Goal: Task Accomplishment & Management: Use online tool/utility

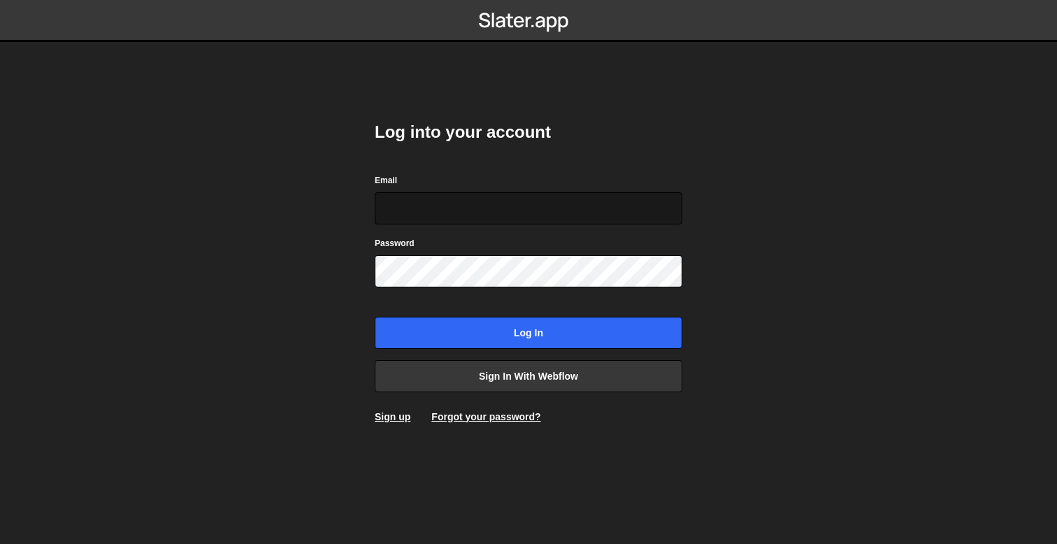
click at [450, 213] on input "Email" at bounding box center [529, 208] width 308 height 32
click at [466, 202] on input "Email" at bounding box center [529, 208] width 308 height 32
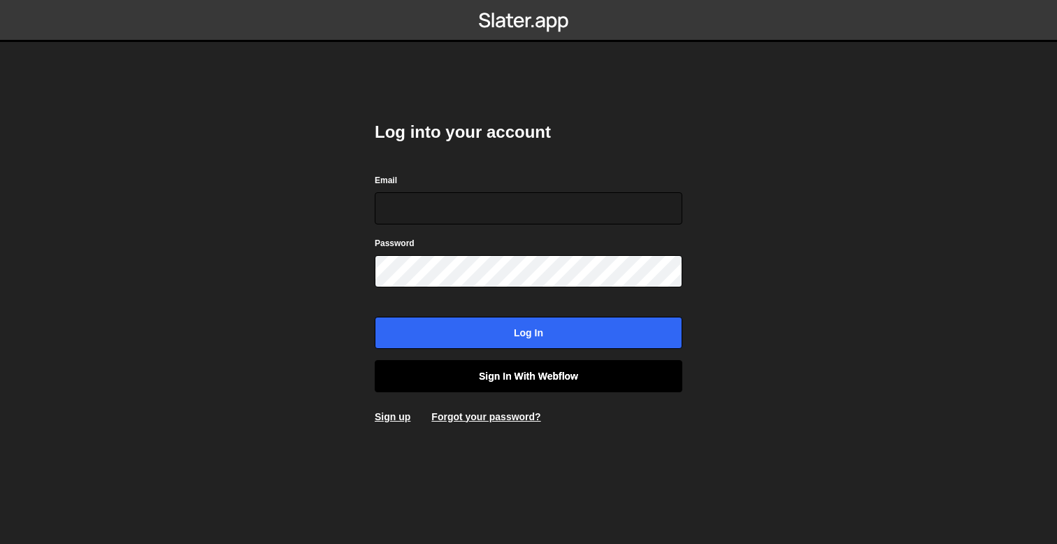
click at [535, 378] on link "Sign in with Webflow" at bounding box center [529, 376] width 308 height 32
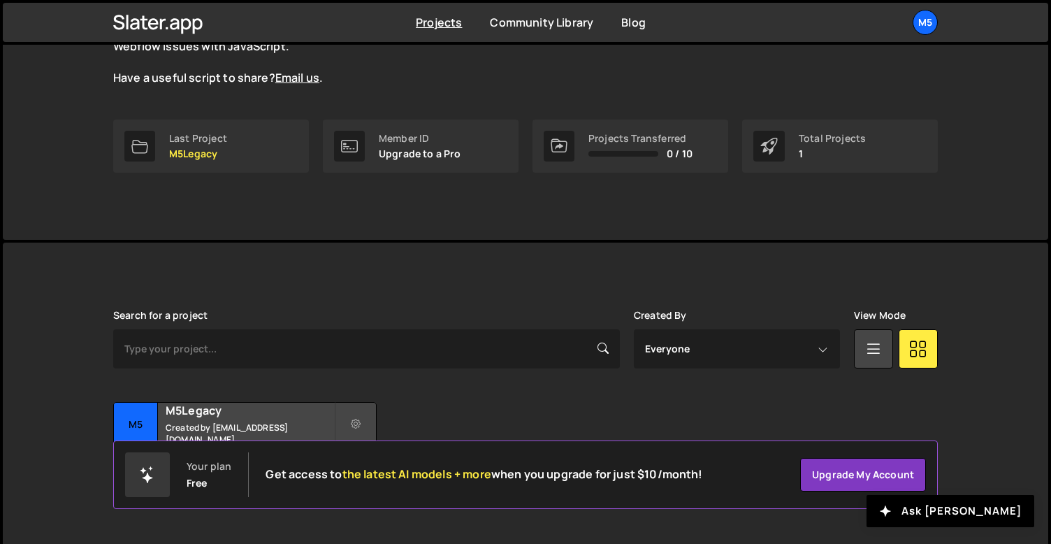
scroll to position [175, 0]
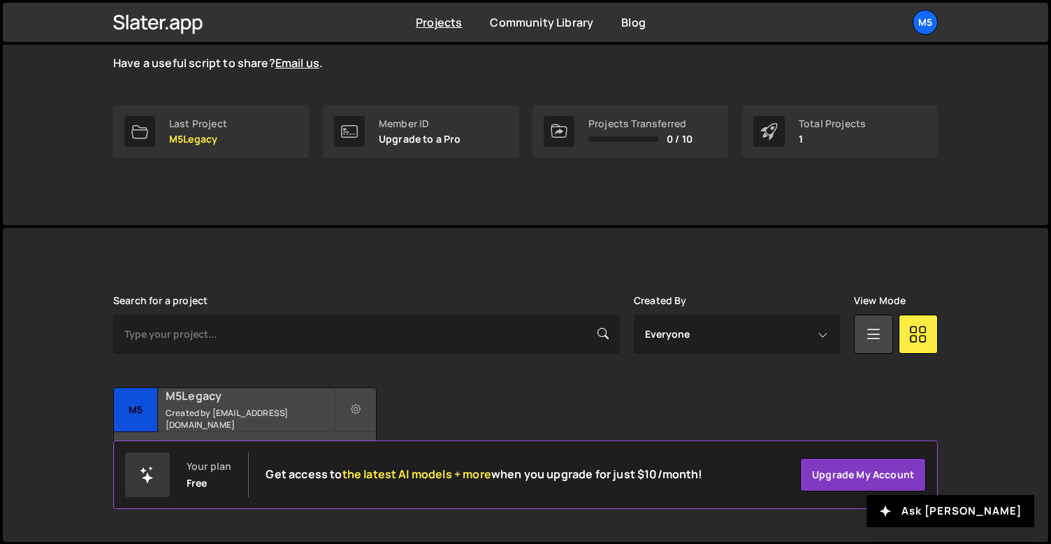
click at [239, 403] on h2 "M5Legacy" at bounding box center [250, 395] width 168 height 15
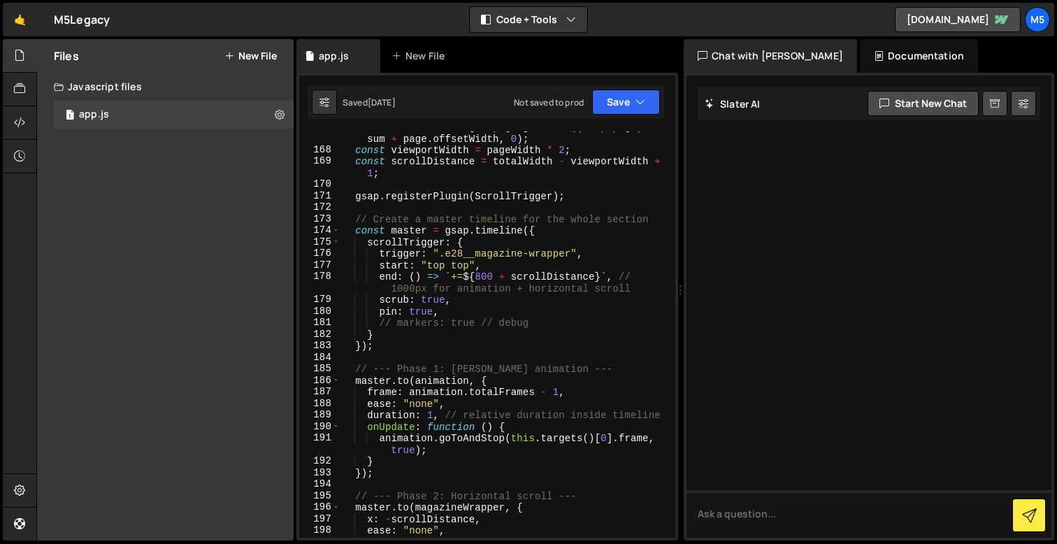
scroll to position [2387, 0]
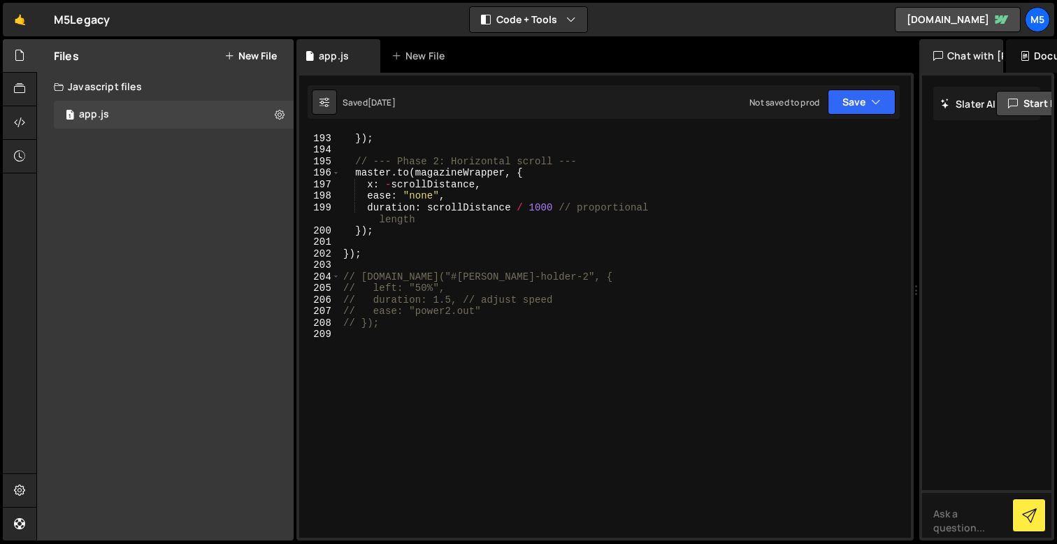
drag, startPoint x: 680, startPoint y: 191, endPoint x: 1029, endPoint y: 197, distance: 348.9
click at [1029, 197] on div "Files New File Javascript files 1 app.js 0 CSS files Copy share link Edit File …" at bounding box center [546, 290] width 1021 height 502
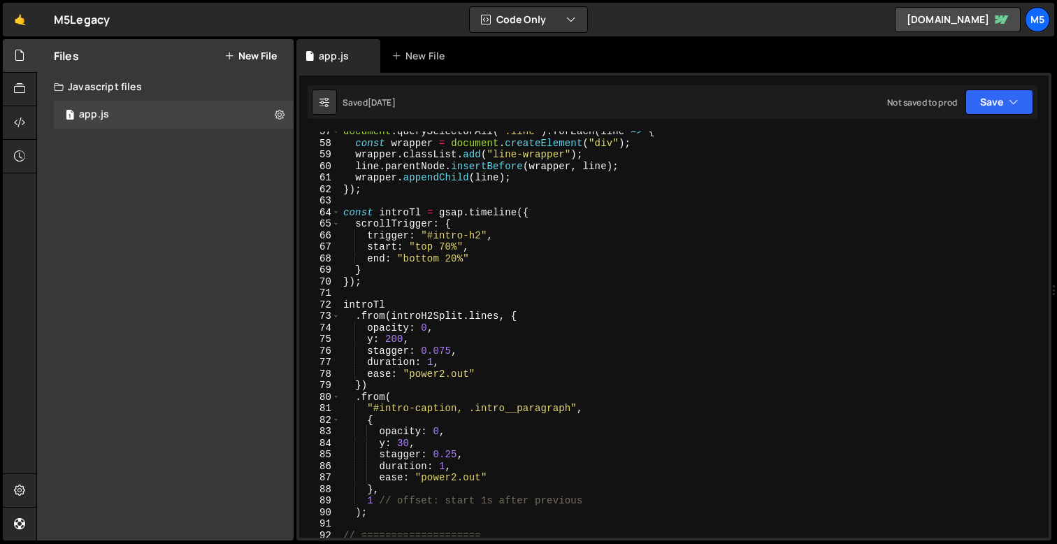
scroll to position [669, 0]
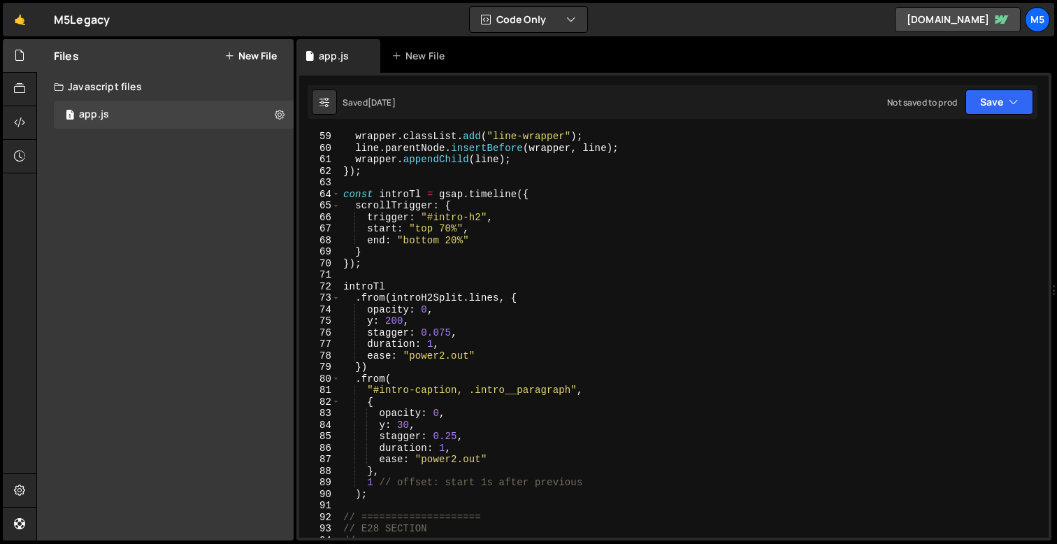
click at [373, 323] on div "wrapper . classList . add ( "line-wrapper" ) ; line . parentNode . insertBefore…" at bounding box center [691, 345] width 703 height 429
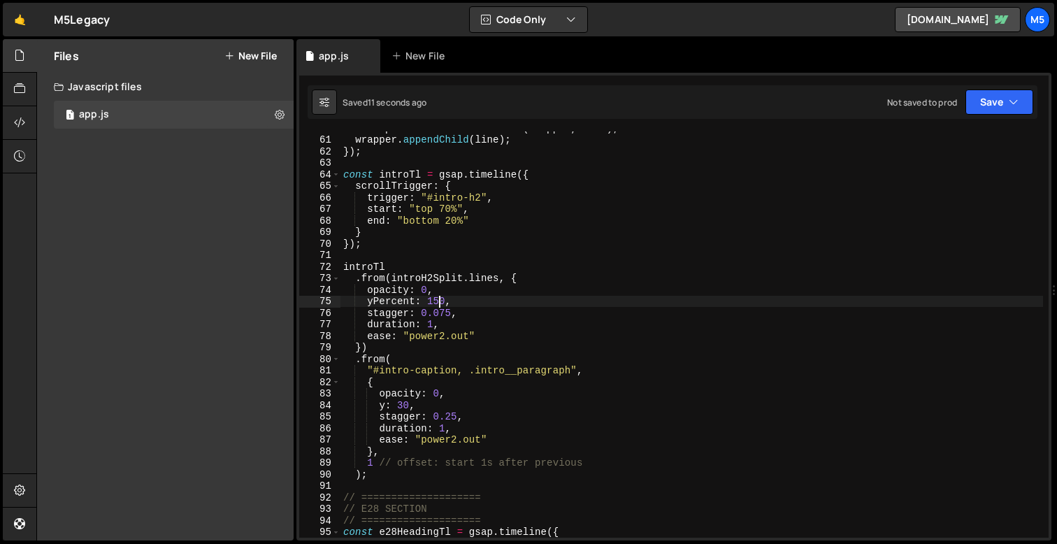
scroll to position [713, 0]
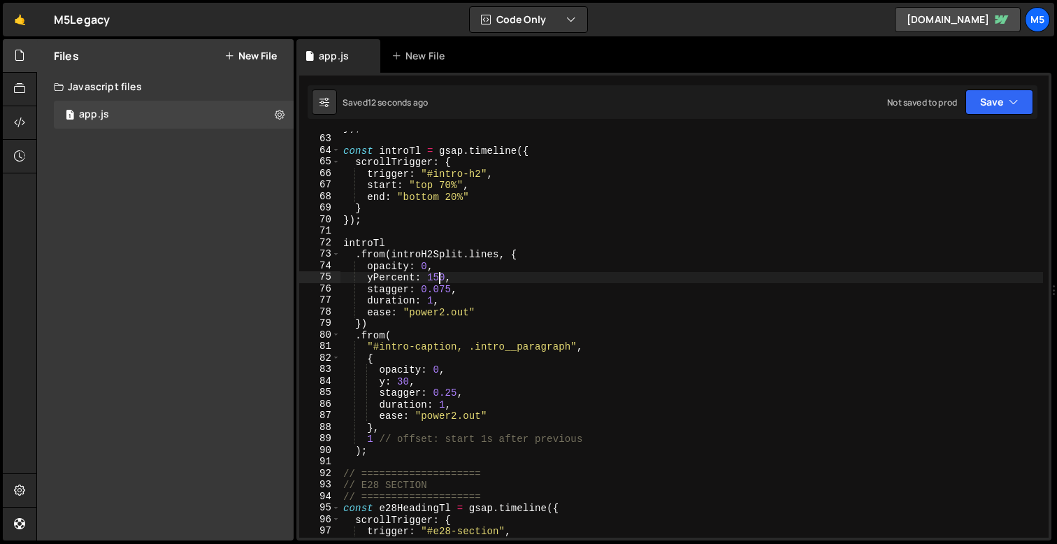
click at [384, 383] on div "}) ; const introTl = gsap . timeline ({ scrollTrigger : { trigger : "#intro-h2"…" at bounding box center [691, 336] width 703 height 429
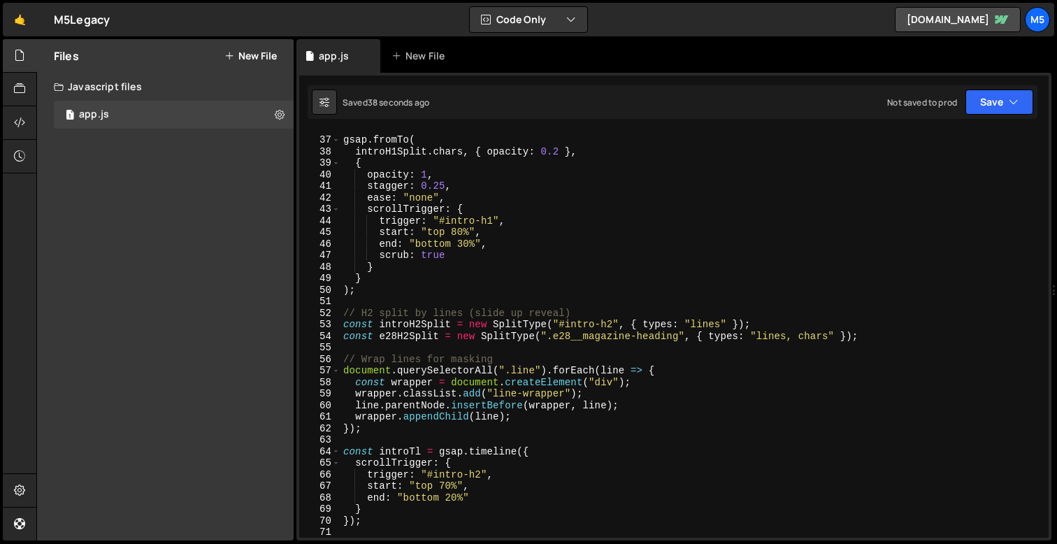
scroll to position [445, 0]
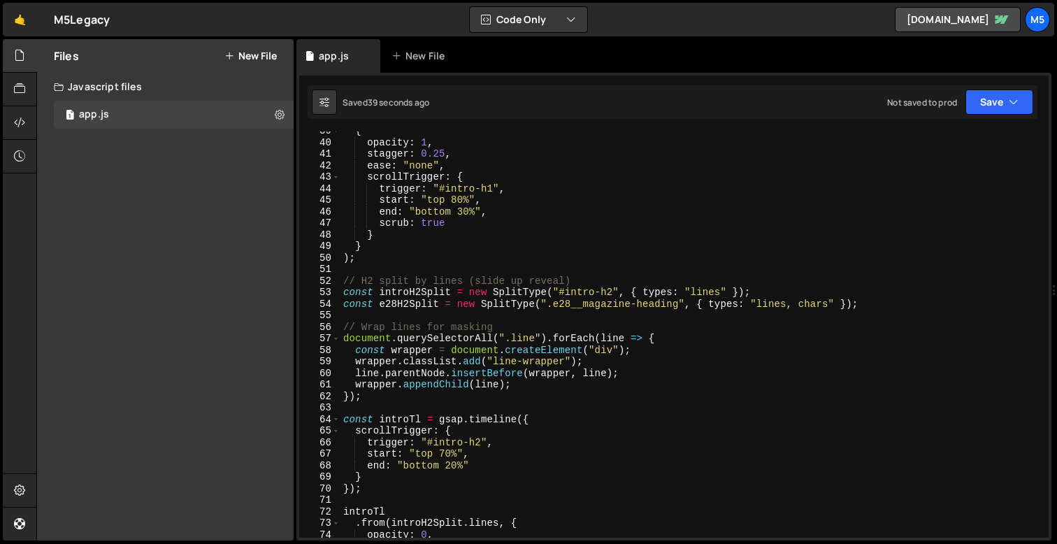
click at [819, 303] on div "{ opacity : 1 , stagger : 0.25 , ease : "none" , scrollTrigger : { trigger : "#…" at bounding box center [691, 339] width 703 height 429
click at [619, 390] on div "{ opacity : 1 , stagger : 0.25 , ease : "none" , scrollTrigger : { trigger : "#…" at bounding box center [691, 339] width 703 height 429
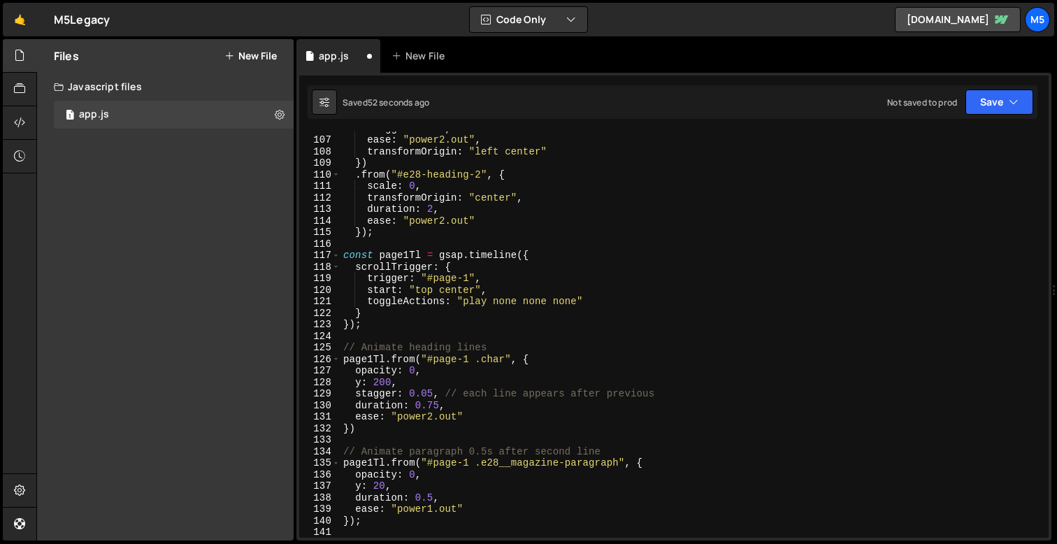
scroll to position [1220, 0]
click at [487, 354] on div "stagger : 0.15 , ease : "power2.out" , transformOrigin : "left center" }) . fro…" at bounding box center [691, 336] width 703 height 429
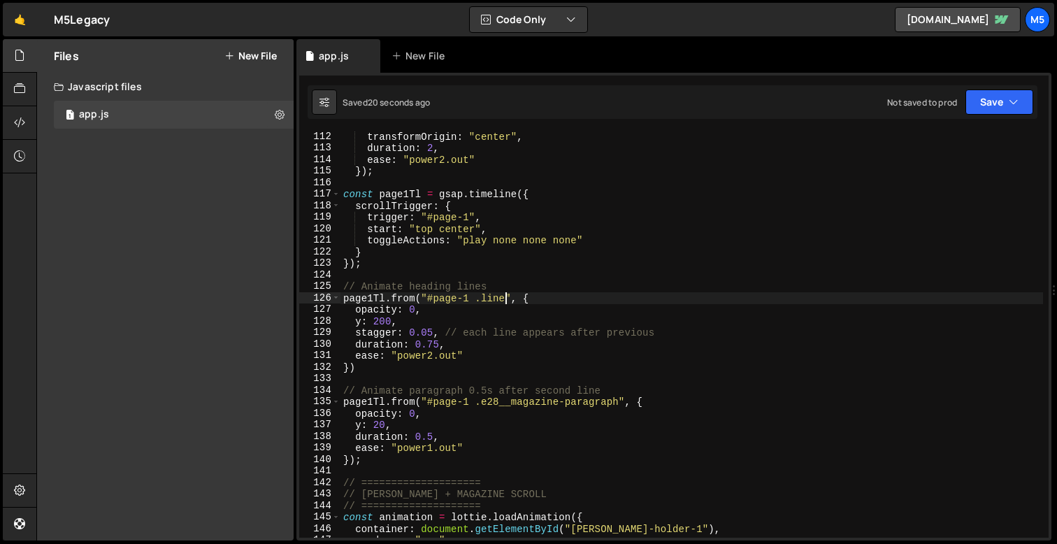
scroll to position [1281, 0]
click at [392, 319] on div "transformOrigin : "center" , duration : 2 , ease : "power2.out" }) ; const page…" at bounding box center [691, 344] width 703 height 429
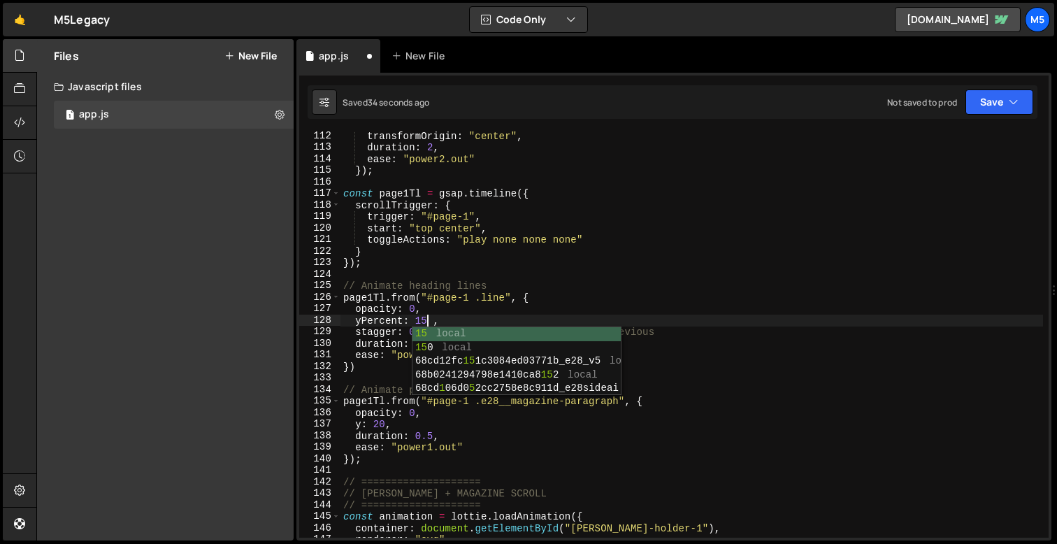
scroll to position [0, 6]
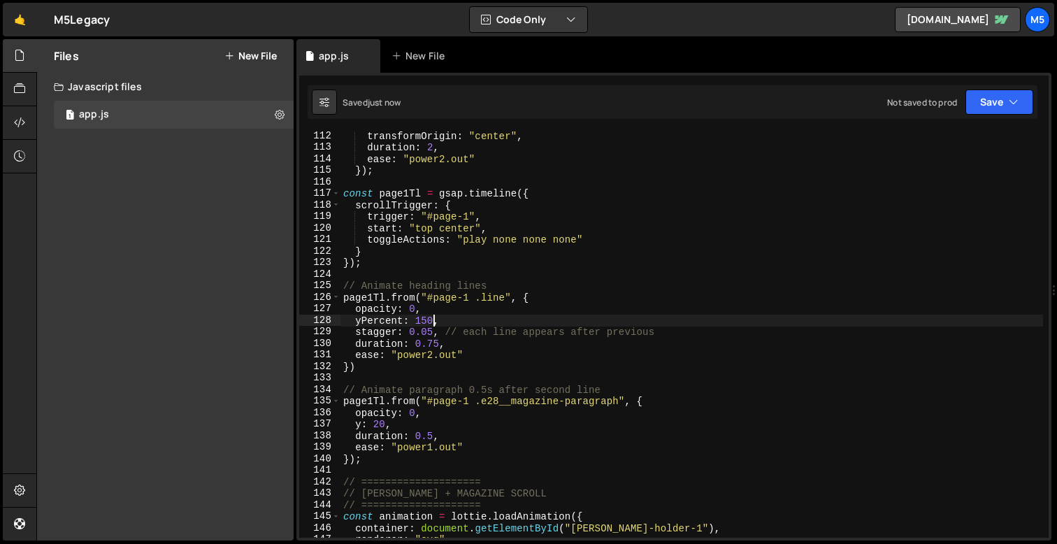
click at [430, 330] on div "transformOrigin : "center" , duration : 2 , ease : "power2.out" }) ; const page…" at bounding box center [691, 344] width 703 height 429
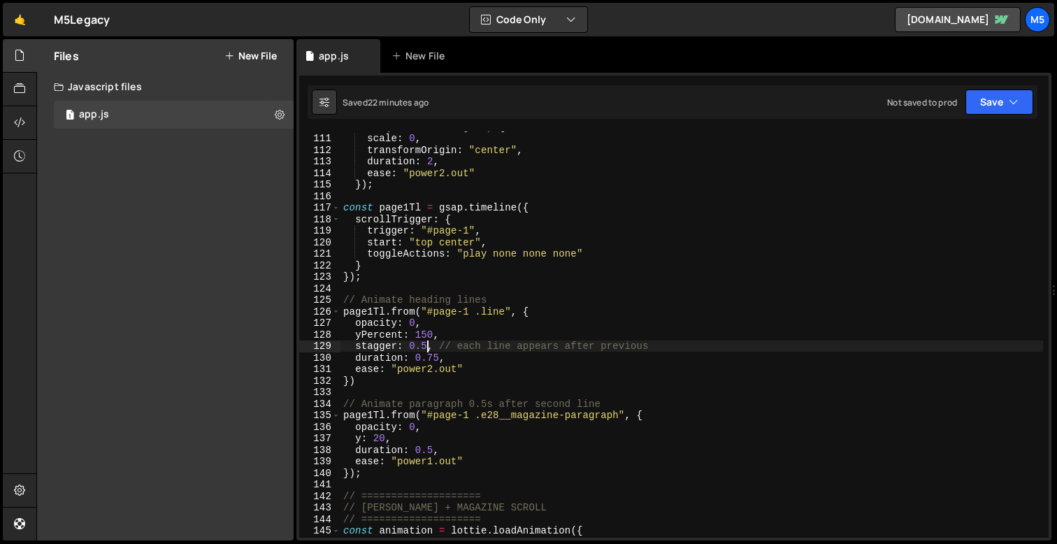
scroll to position [1289, 0]
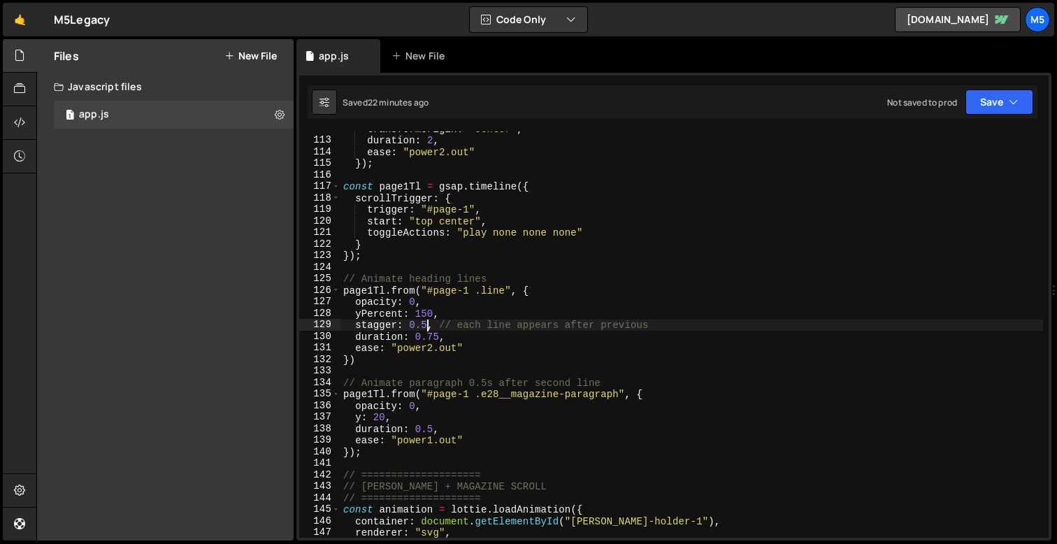
click at [361, 415] on div "transformOrigin : "center" , duration : 2 , ease : "power2.out" }) ; const page…" at bounding box center [691, 337] width 703 height 429
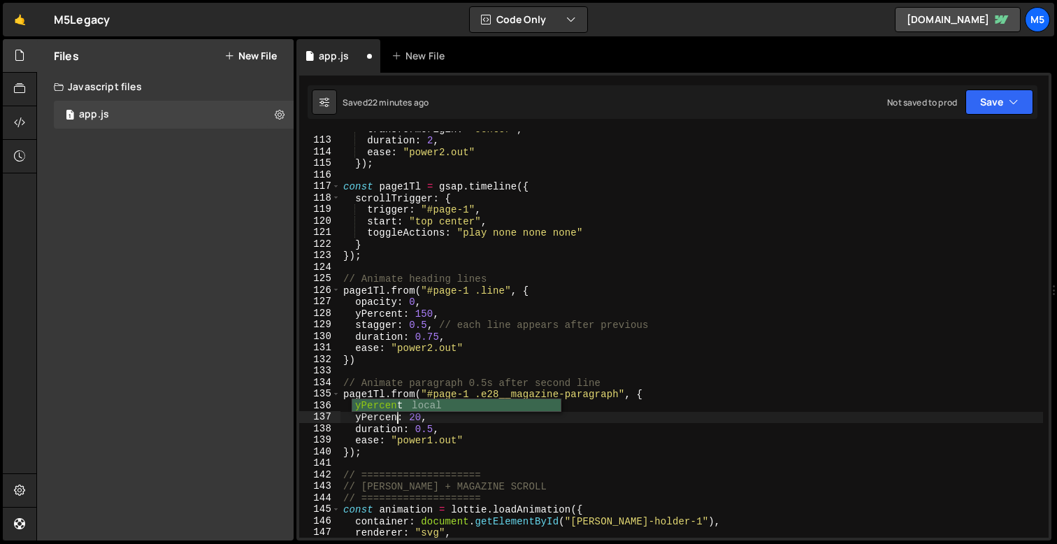
scroll to position [0, 3]
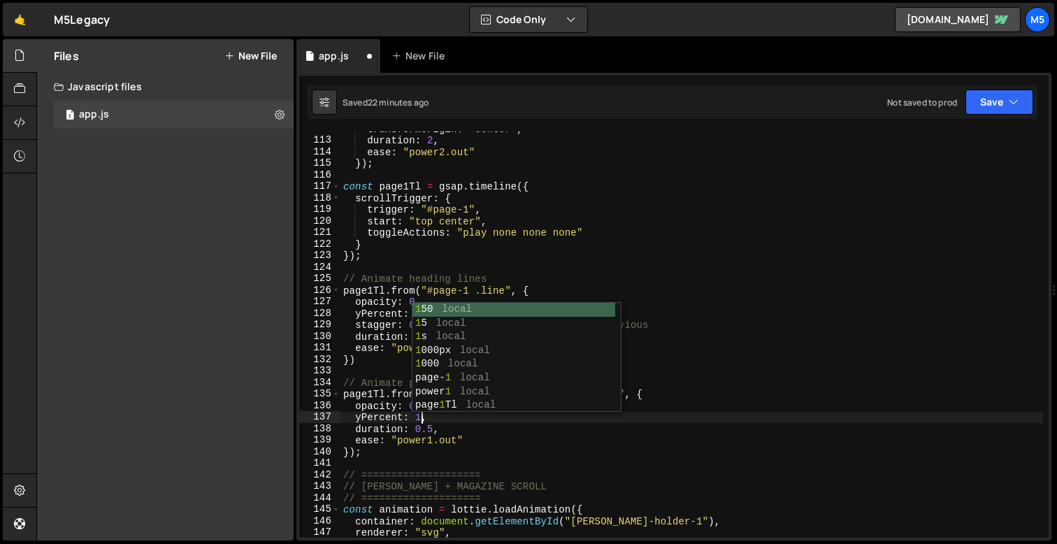
type textarea "yPercent: 110,"
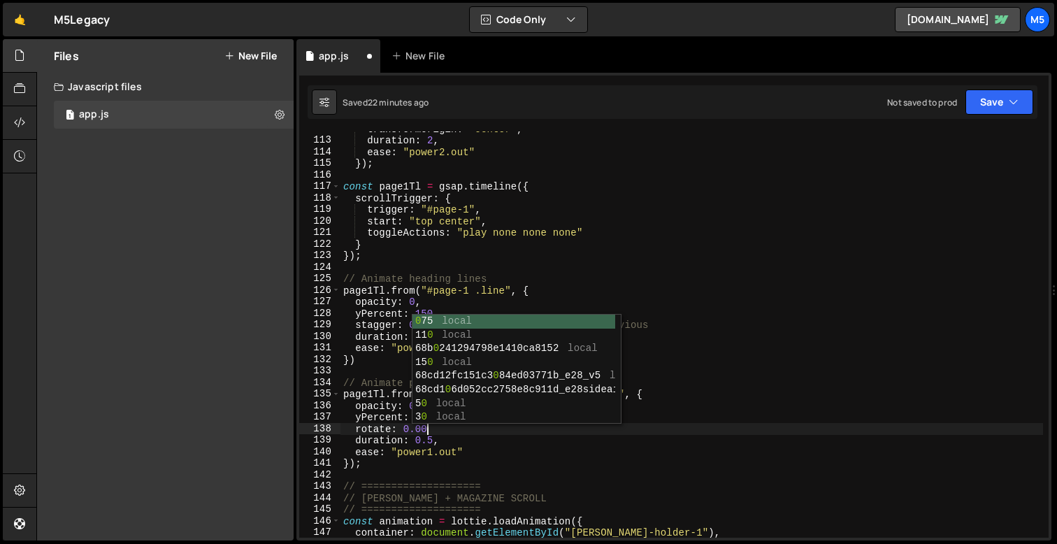
scroll to position [0, 6]
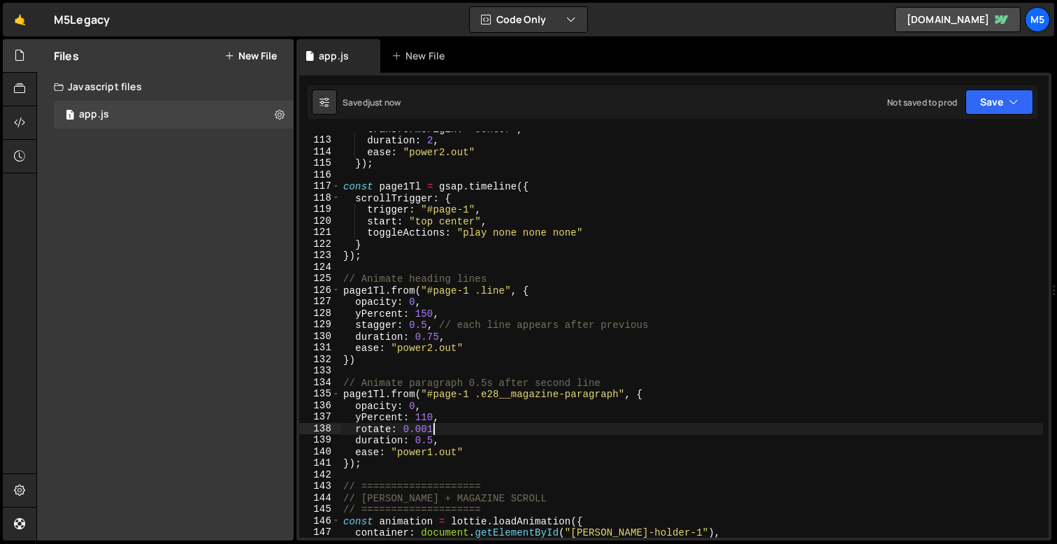
click at [560, 252] on div "transformOrigin : "center" , duration : 2 , ease : "power2.out" }) ; const page…" at bounding box center [691, 337] width 703 height 429
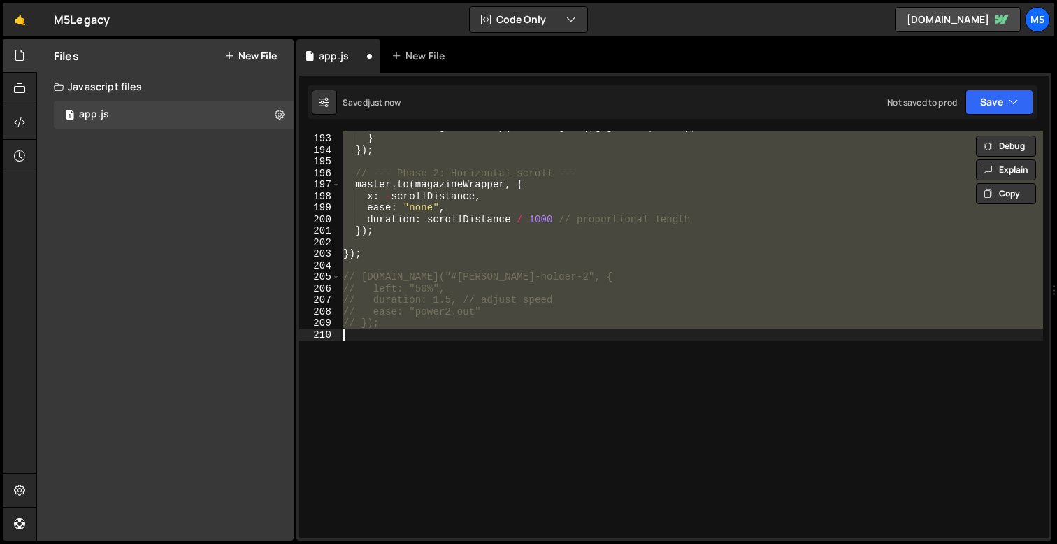
scroll to position [1377, 0]
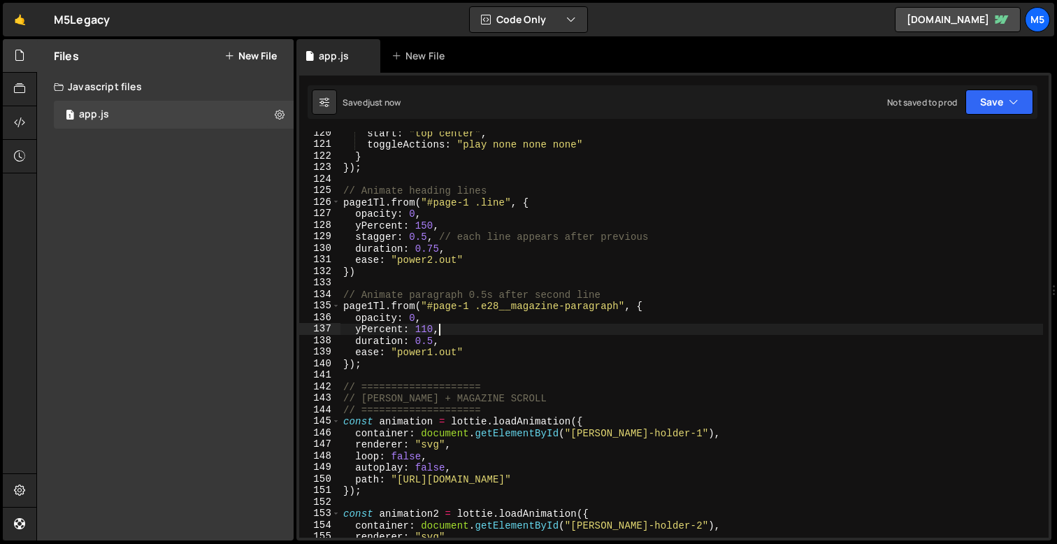
click at [436, 326] on div "start : "top center" , toggleActions : "play none none none" } }) ; // Animate …" at bounding box center [691, 341] width 703 height 429
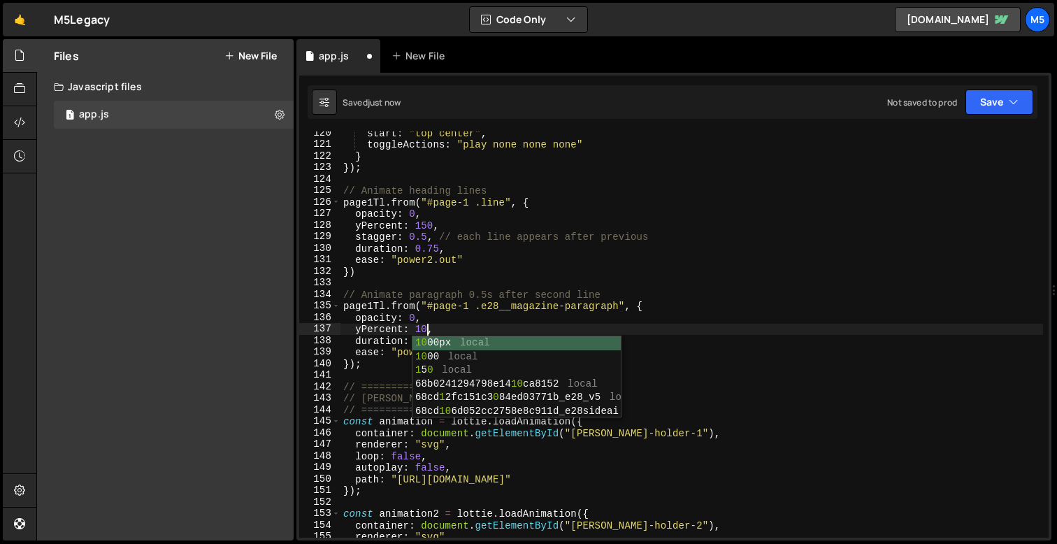
scroll to position [0, 6]
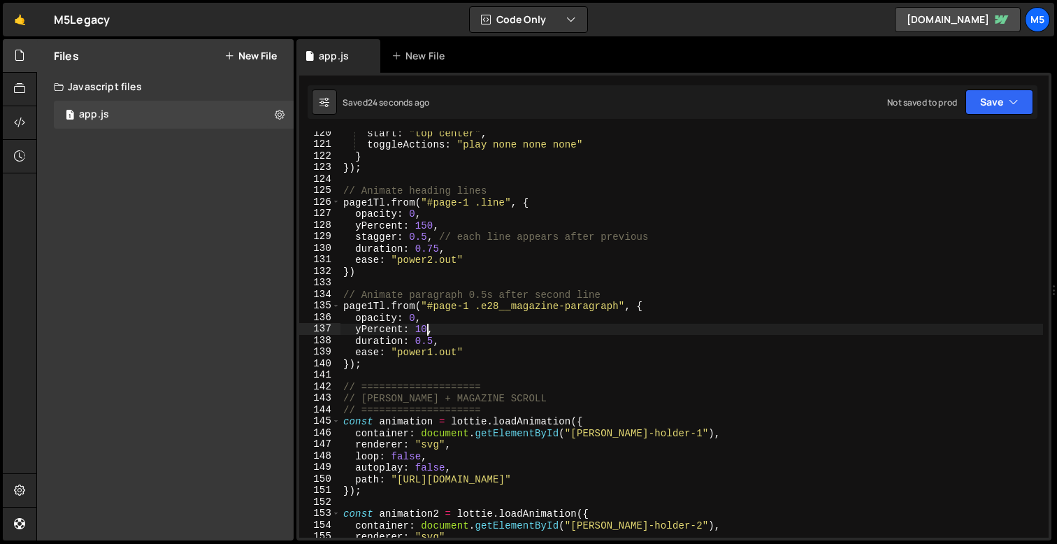
click at [415, 308] on div "start : "top center" , toggleActions : "play none none none" } }) ; // Animate …" at bounding box center [691, 341] width 703 height 429
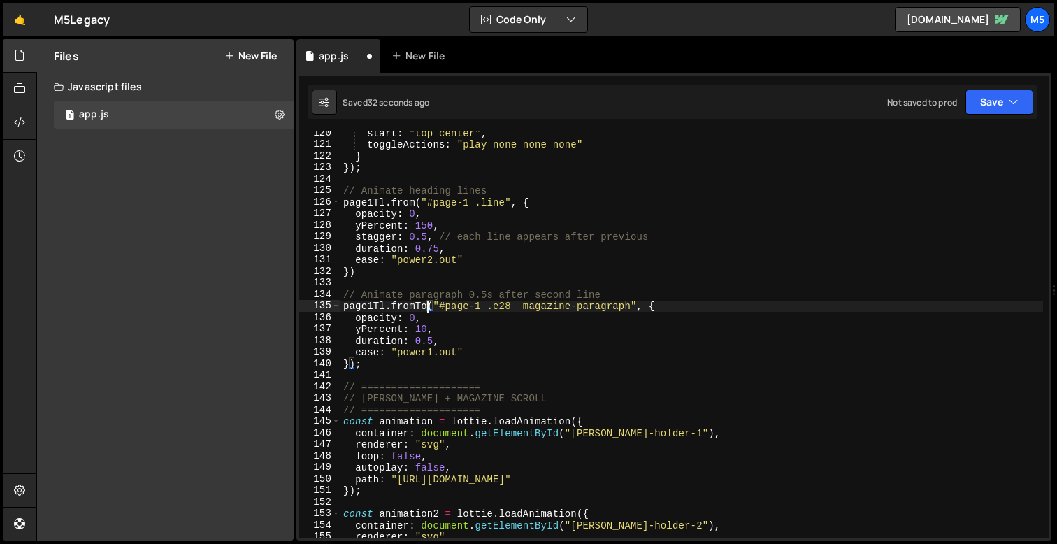
click at [350, 364] on div "start : "top center" , toggleActions : "play none none none" } }) ; // Animate …" at bounding box center [691, 341] width 703 height 429
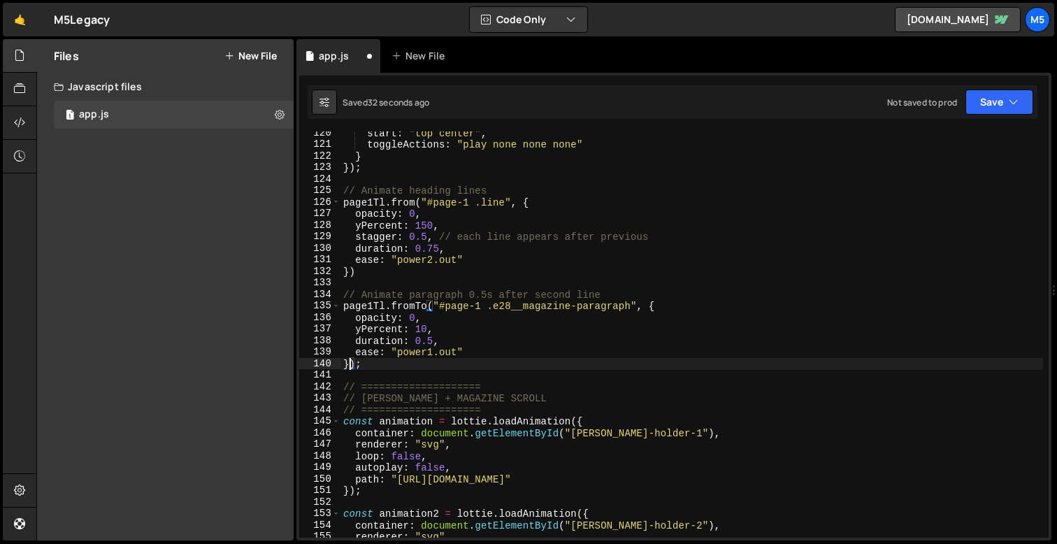
scroll to position [0, 1]
type textarea "}, {);"
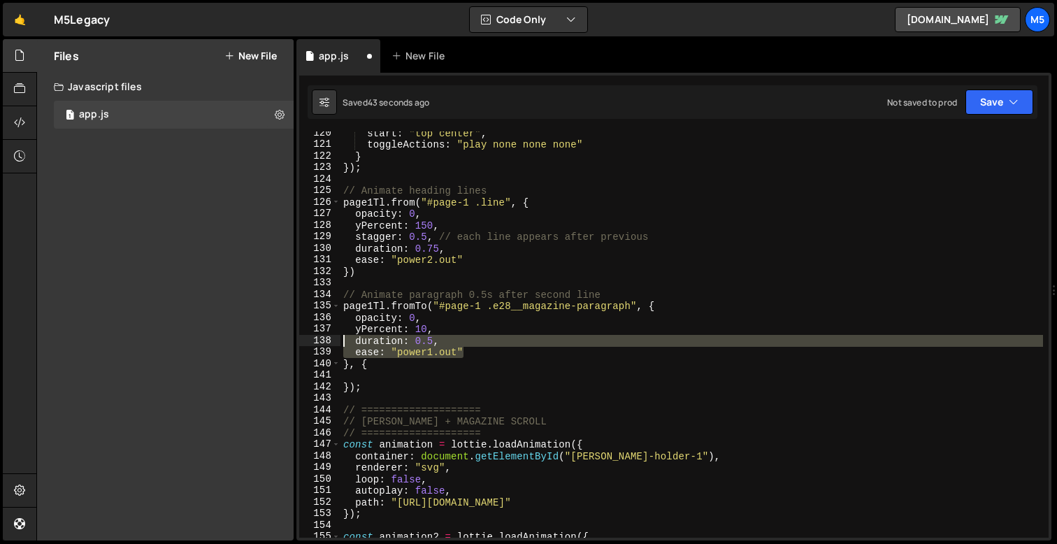
drag, startPoint x: 471, startPoint y: 352, endPoint x: 315, endPoint y: 340, distance: 157.0
click at [315, 340] on div "120 121 122 123 124 125 126 127 128 129 130 131 132 133 134 135 136 137 138 139…" at bounding box center [673, 334] width 749 height 406
type textarea "duration: 0.5, ease: "power1.out""
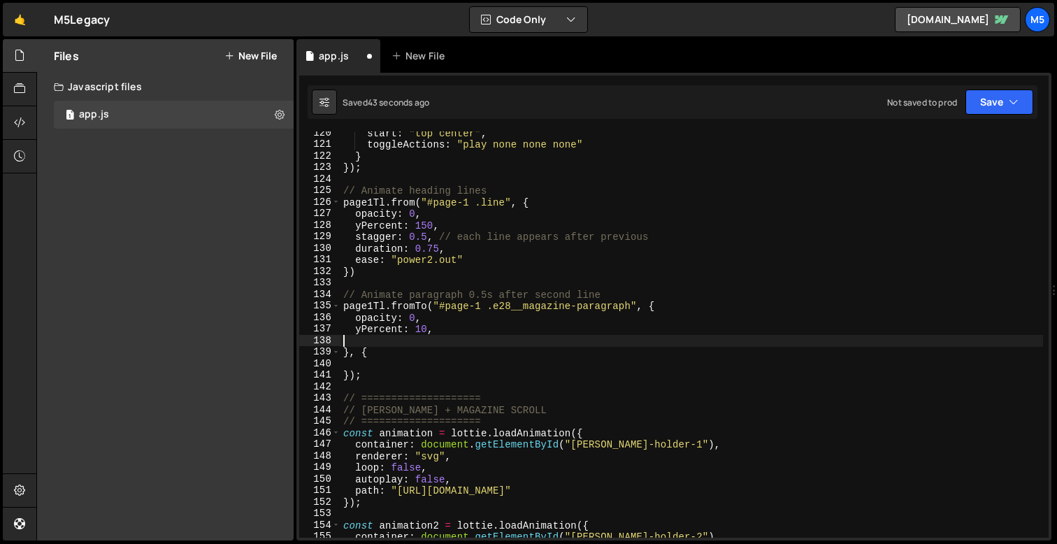
type textarea "yPercent: 10,"
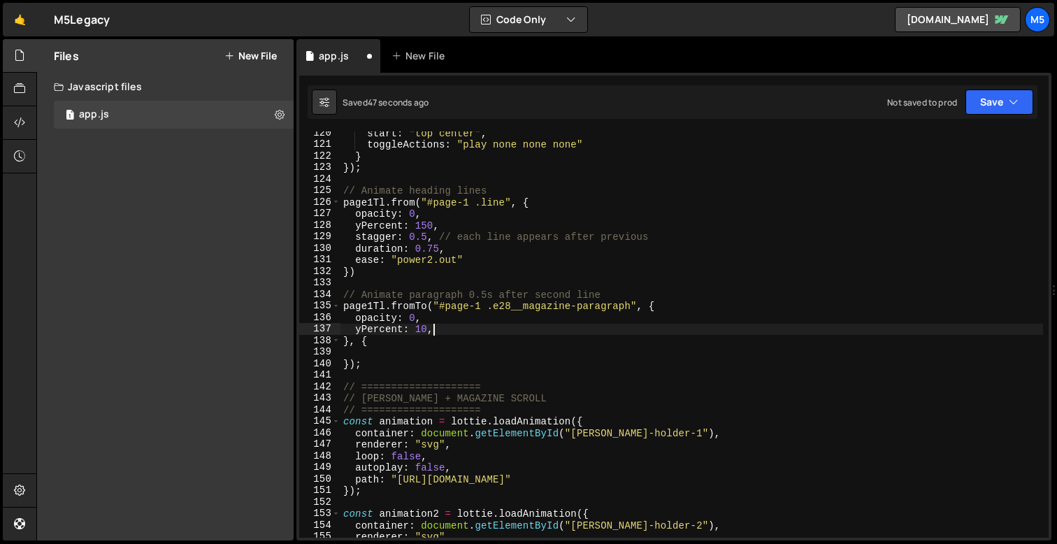
click at [378, 347] on div "start : "top center" , toggleActions : "play none none none" } }) ; // Animate …" at bounding box center [691, 341] width 703 height 429
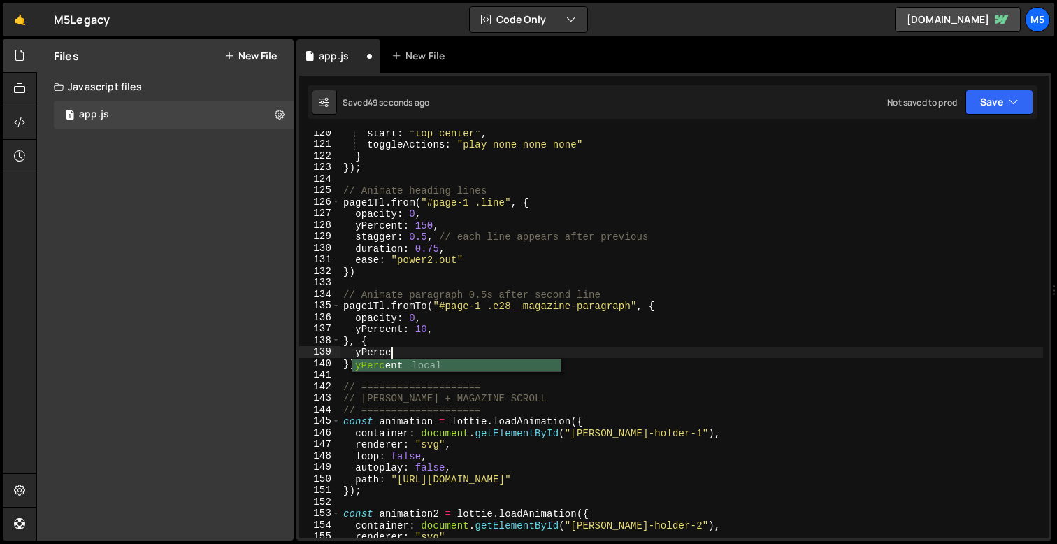
scroll to position [0, 3]
click at [424, 330] on div "start : "top center" , toggleActions : "play none none none" } }) ; // Animate …" at bounding box center [691, 341] width 703 height 429
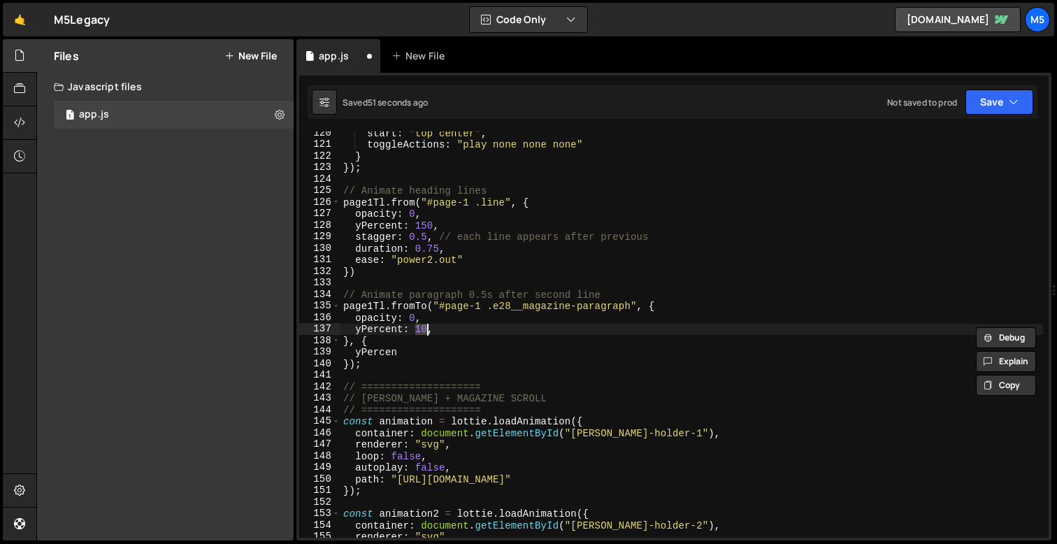
click at [426, 329] on div "start : "top center" , toggleActions : "play none none none" } }) ; // Animate …" at bounding box center [691, 341] width 703 height 429
click at [420, 329] on div "start : "top center" , toggleActions : "play none none none" } }) ; // Animate …" at bounding box center [691, 341] width 703 height 429
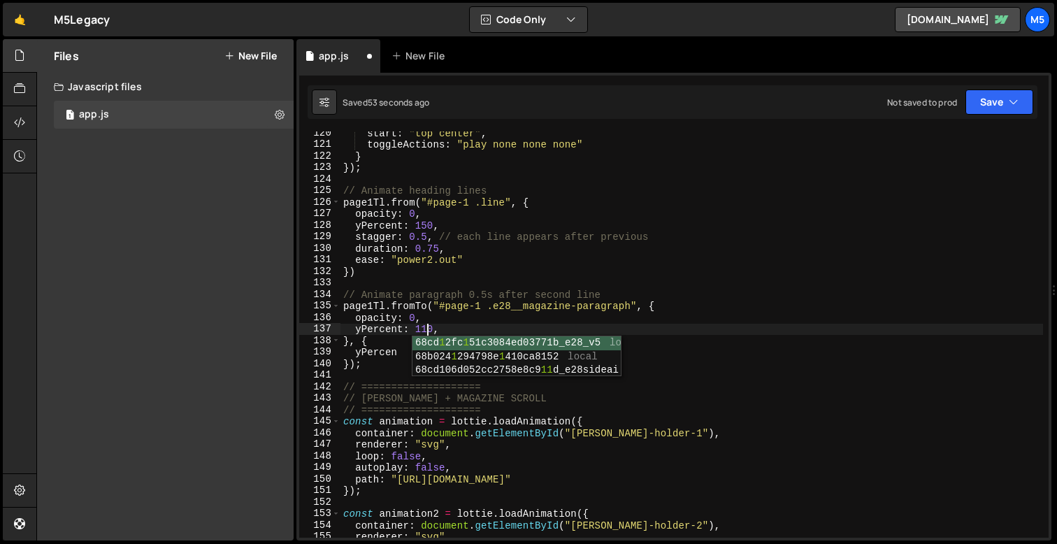
click at [388, 351] on div "start : "top center" , toggleActions : "play none none none" } }) ; // Animate …" at bounding box center [691, 341] width 703 height 429
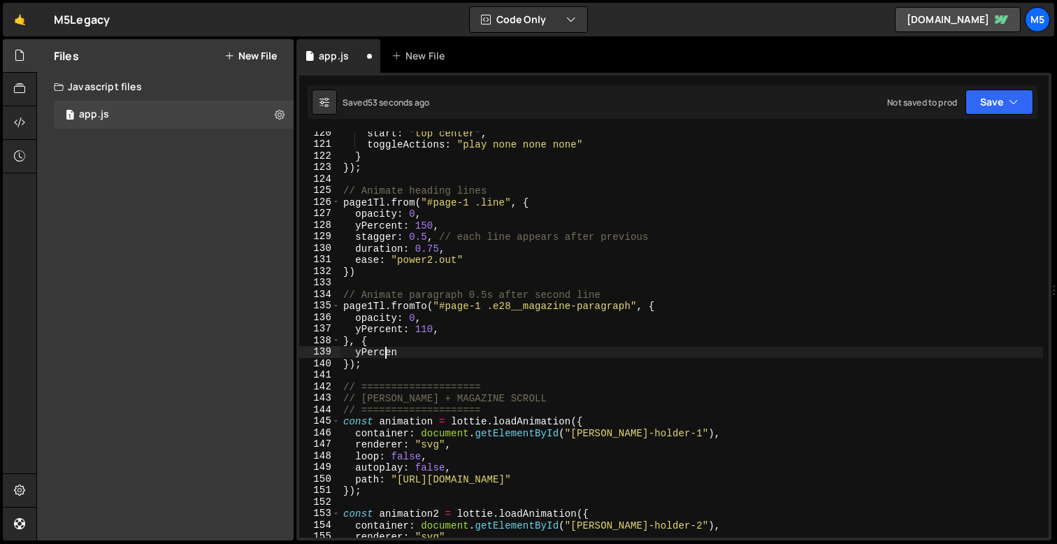
click at [405, 351] on div "start : "top center" , toggleActions : "play none none none" } }) ; // Animate …" at bounding box center [691, 341] width 703 height 429
type textarea "yPercent: 0,"
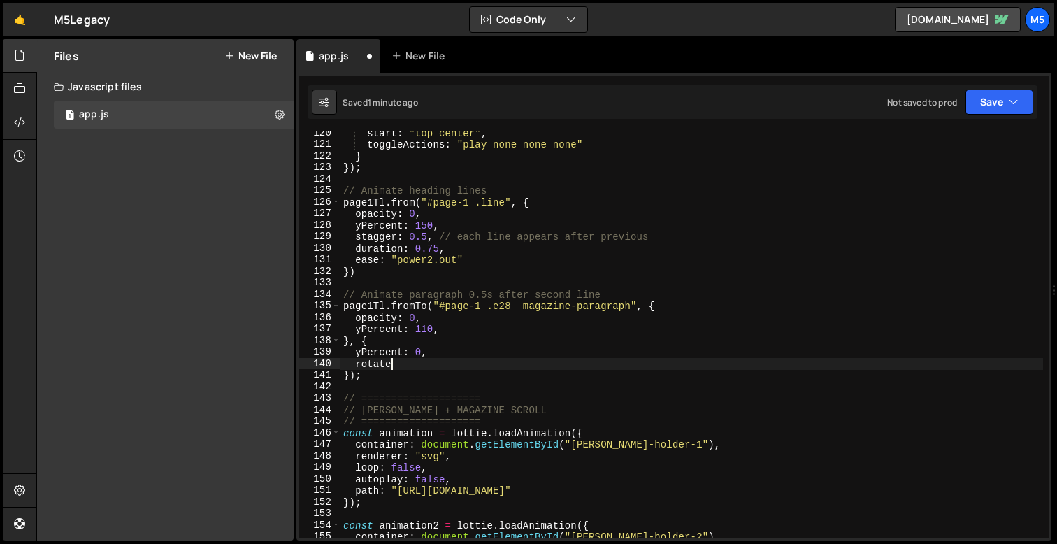
scroll to position [0, 3]
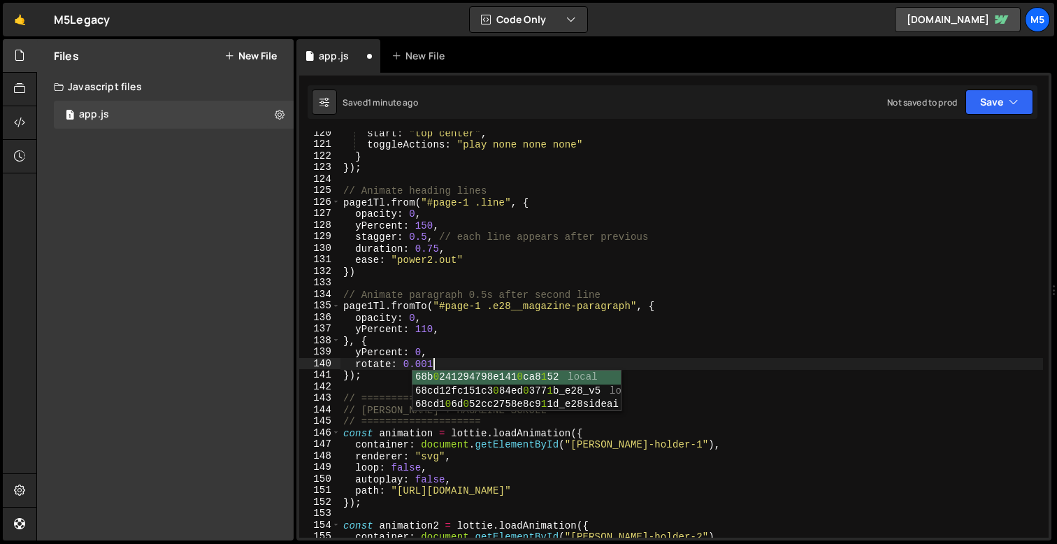
click at [462, 322] on div "start : "top center" , toggleActions : "play none none none" } }) ; // Animate …" at bounding box center [691, 341] width 703 height 429
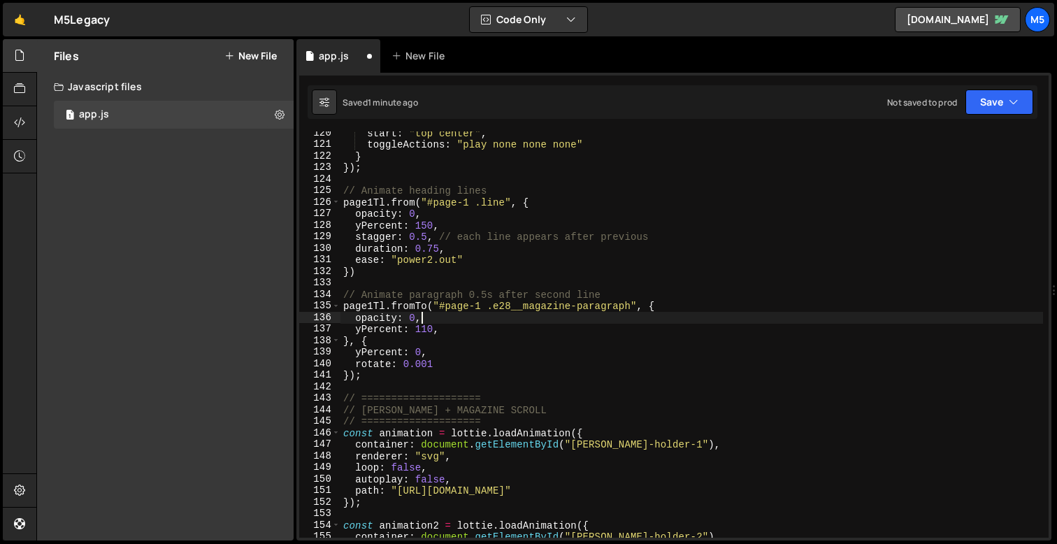
scroll to position [0, 5]
click at [456, 323] on div "start : "top center" , toggleActions : "play none none none" } }) ; // Animate …" at bounding box center [691, 341] width 703 height 429
type textarea "yPercent: 110,"
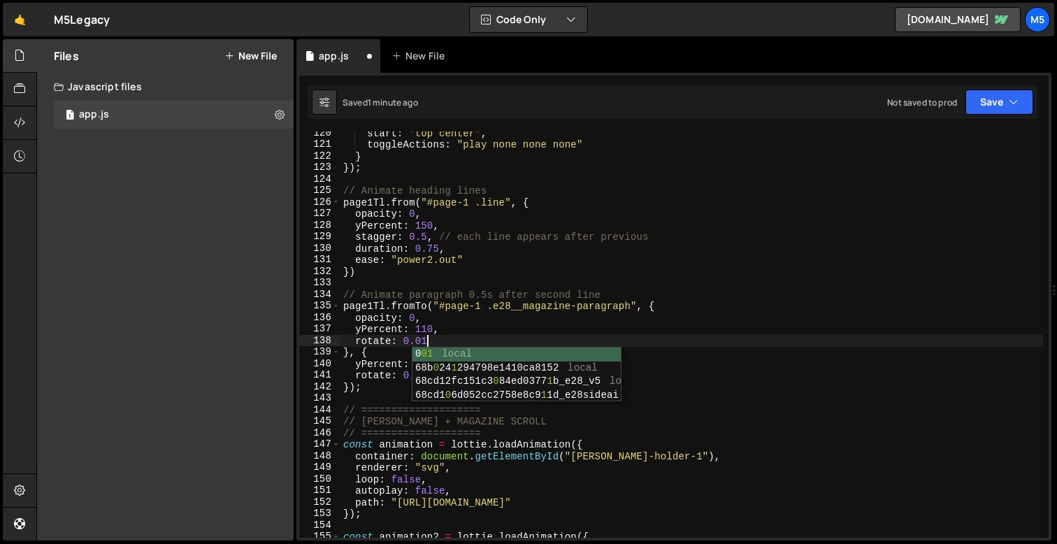
type textarea "rotate: 0.01,"
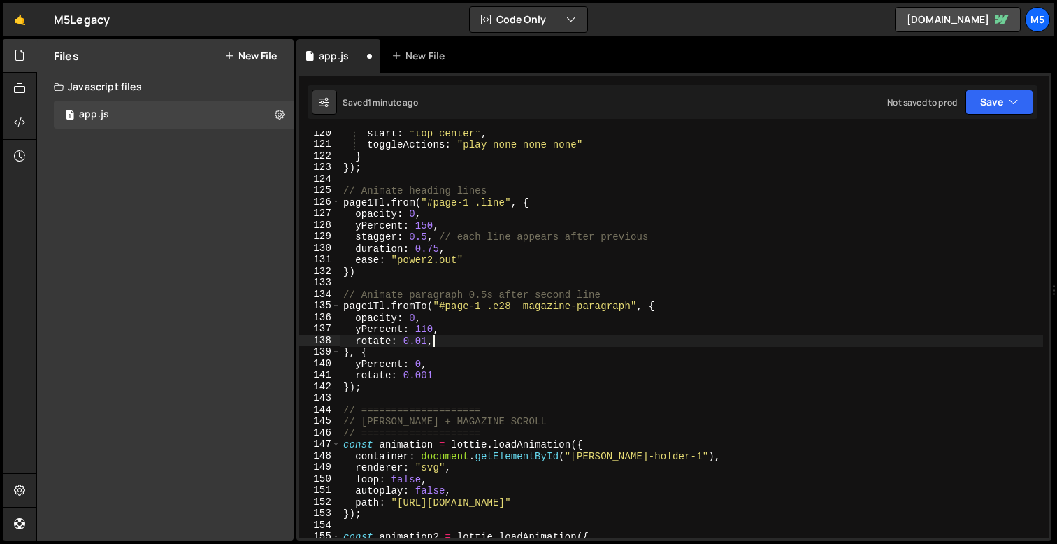
scroll to position [0, 0]
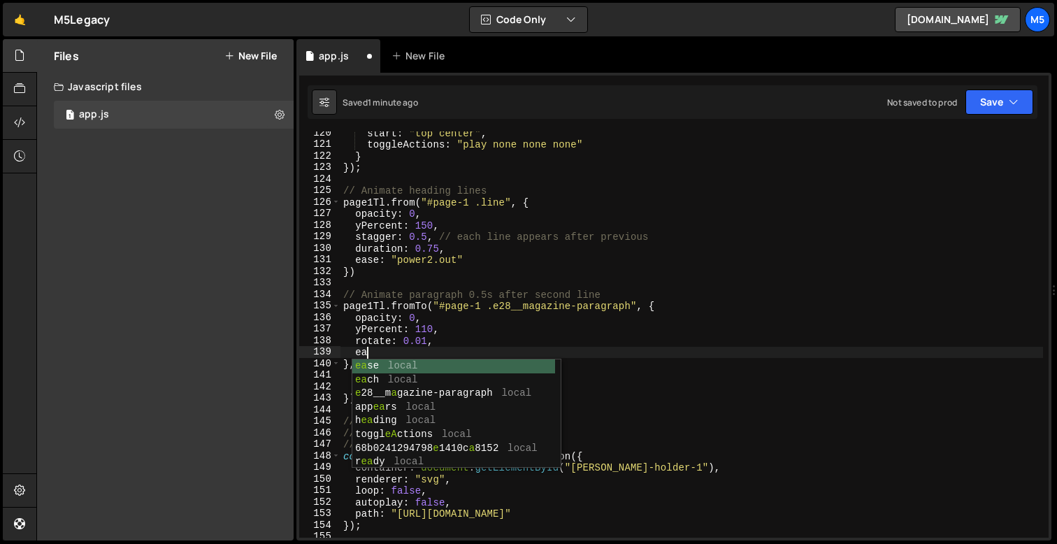
type textarea "e"
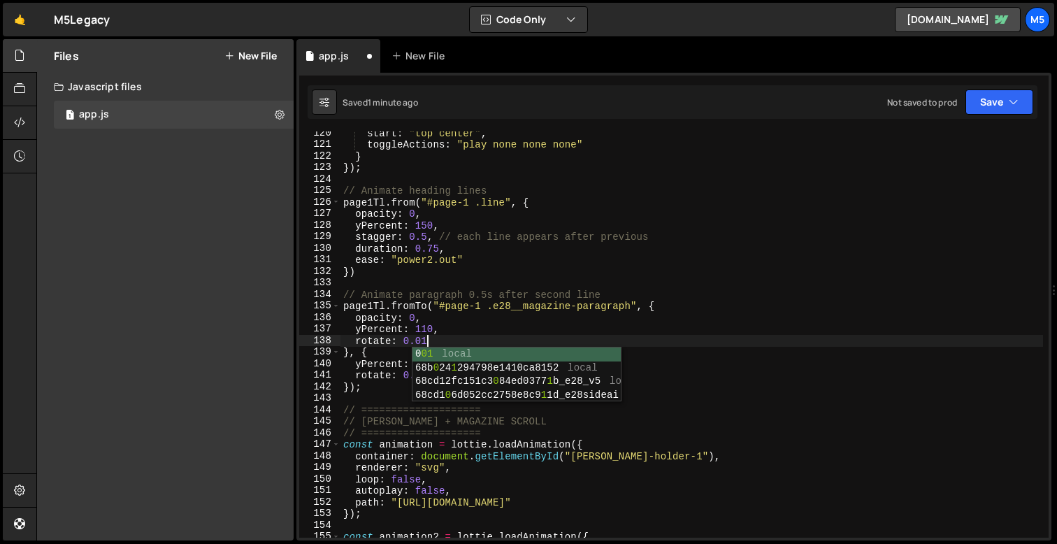
scroll to position [0, 5]
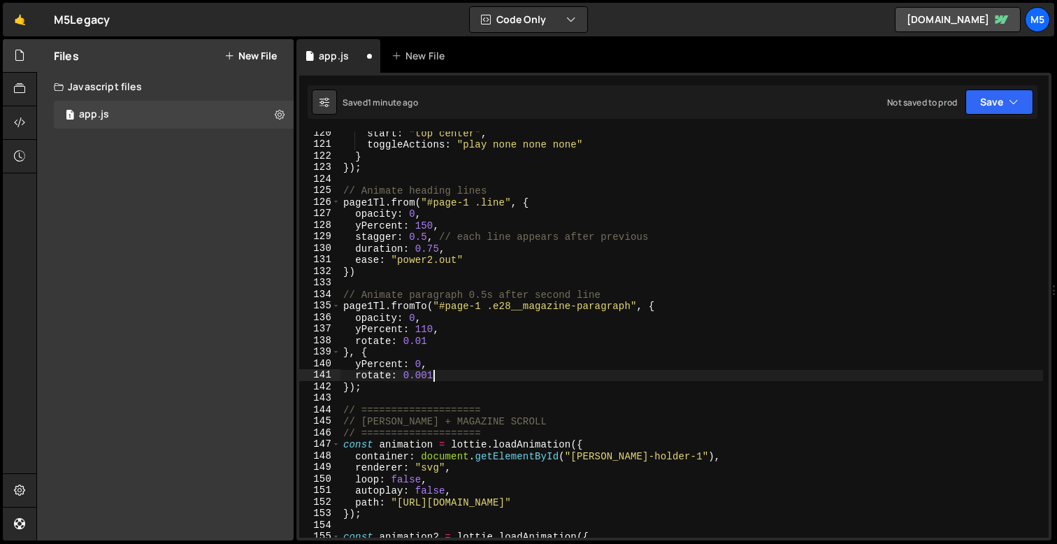
type textarea "rotate: 0.001,"
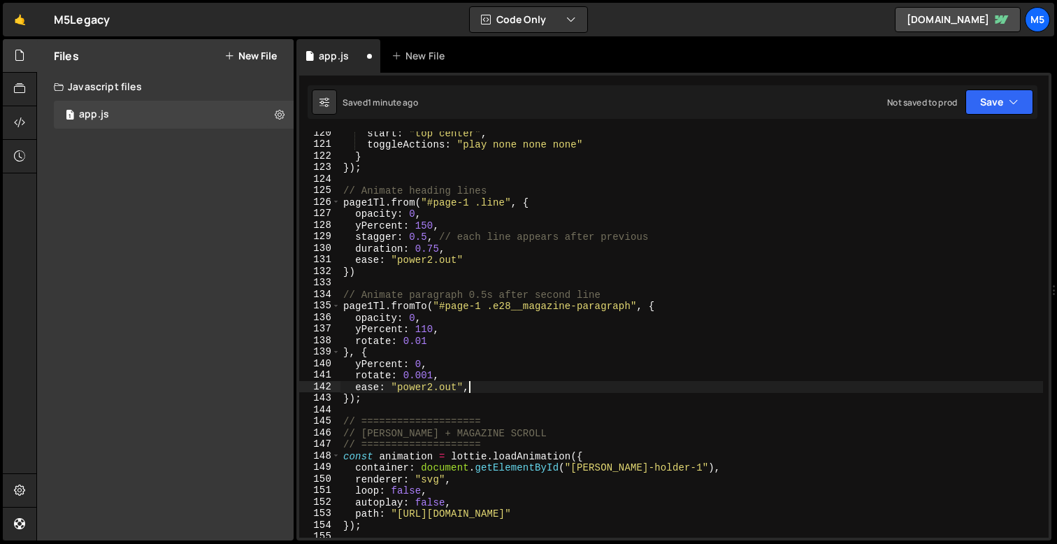
scroll to position [0, 8]
click at [473, 356] on div "start : "top center" , toggleActions : "play none none none" } }) ; // Animate …" at bounding box center [691, 341] width 703 height 429
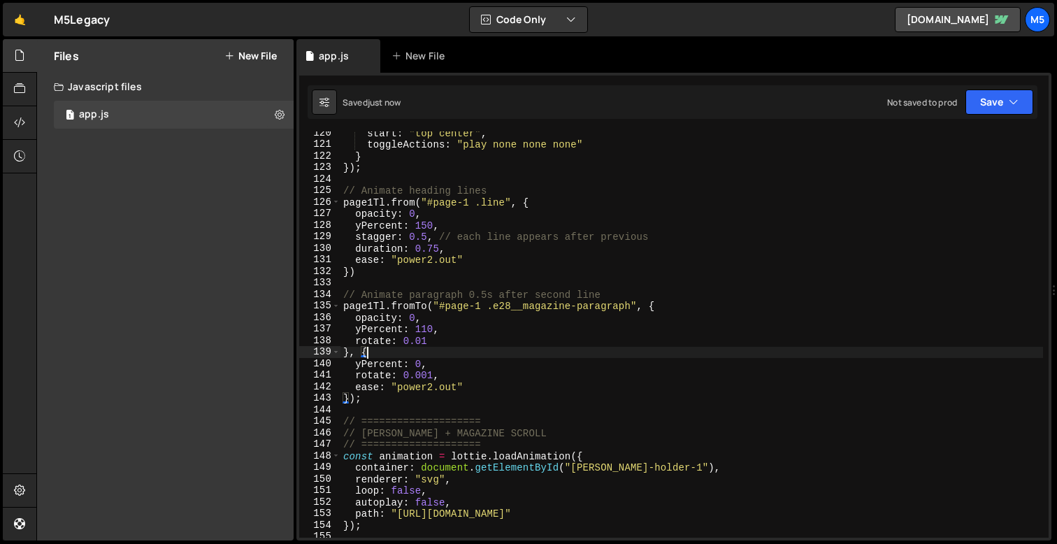
click at [468, 399] on div "start : "top center" , toggleActions : "play none none none" } }) ; // Animate …" at bounding box center [691, 341] width 703 height 429
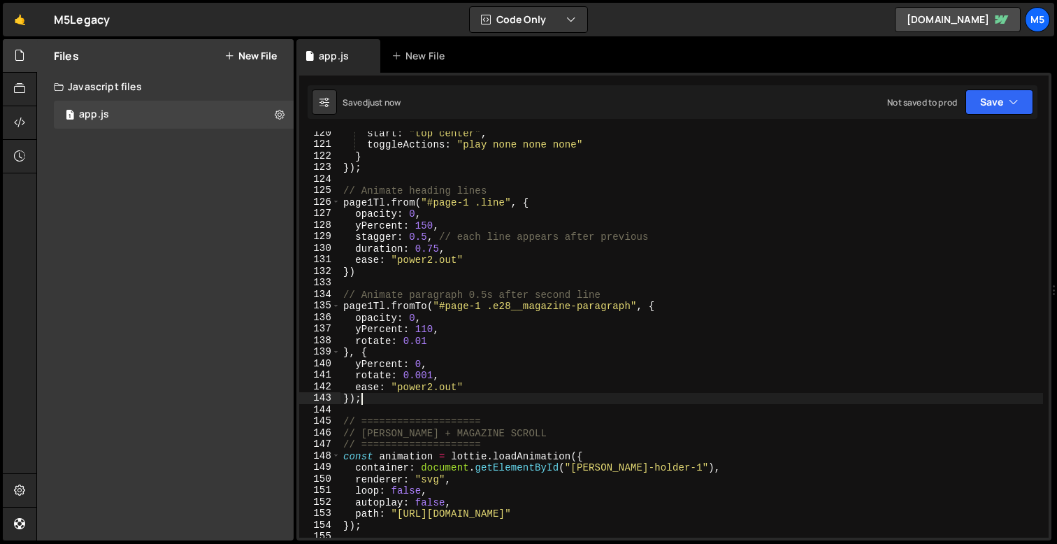
click at [431, 320] on div "start : "top center" , toggleActions : "play none none none" } }) ; // Animate …" at bounding box center [691, 341] width 703 height 429
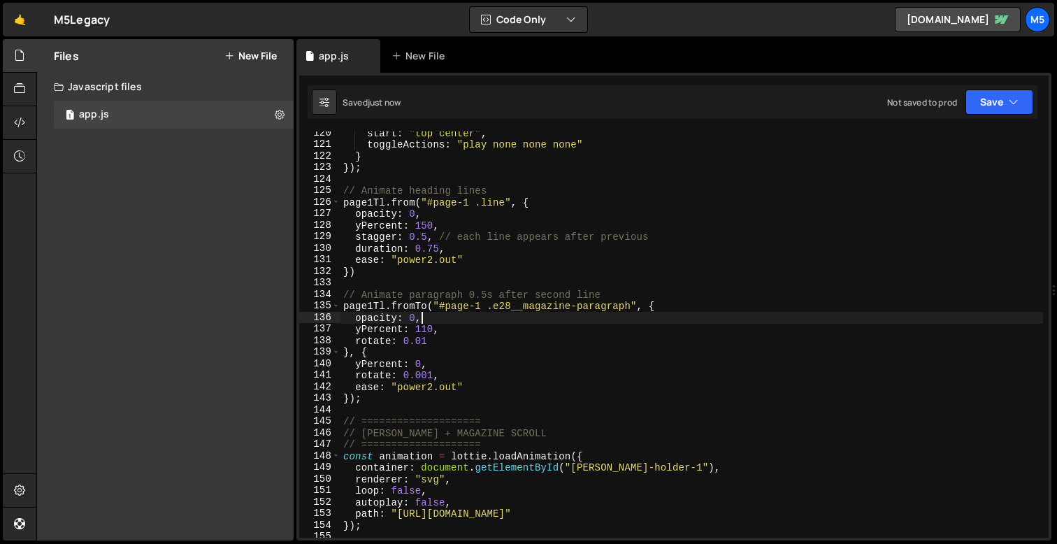
click at [431, 320] on div "start : "top center" , toggleActions : "play none none none" } }) ; // Animate …" at bounding box center [691, 341] width 703 height 429
type textarea "opacity: 0,"
click at [440, 321] on div "start : "top center" , toggleActions : "play none none none" } }) ; // Animate …" at bounding box center [691, 341] width 703 height 429
drag, startPoint x: 430, startPoint y: 319, endPoint x: 308, endPoint y: 319, distance: 122.3
click at [308, 319] on div "opacity: 0, 120 121 122 123 124 125 126 127 128 129 130 131 132 133 134 135 136…" at bounding box center [673, 334] width 749 height 406
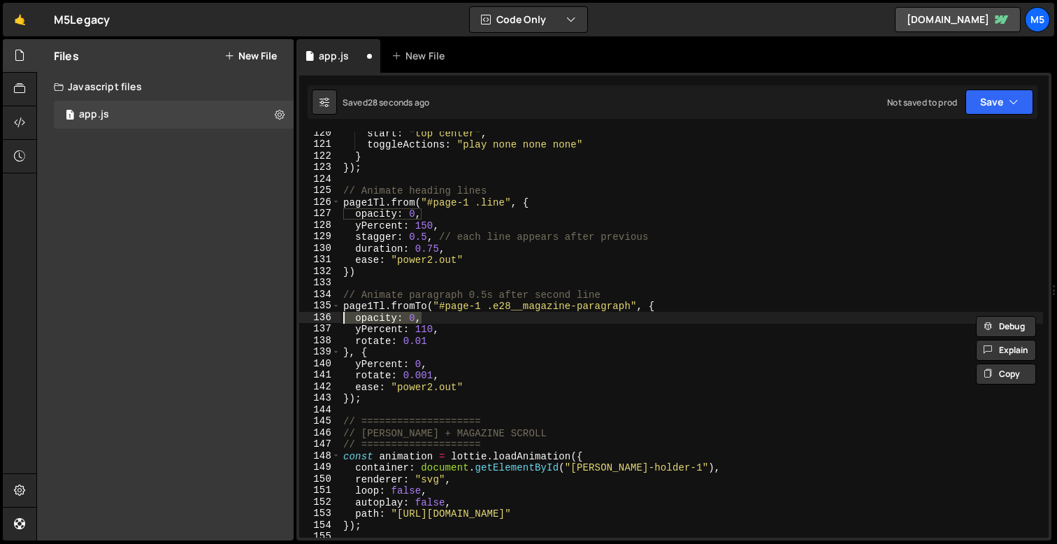
scroll to position [0, 0]
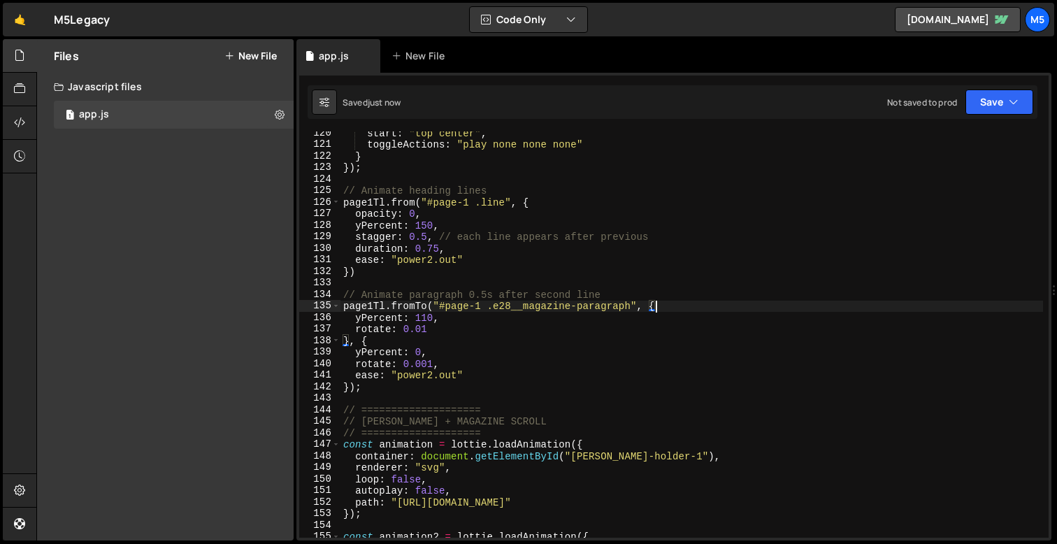
click at [477, 350] on div "start : "top center" , toggleActions : "play none none none" } }) ; // Animate …" at bounding box center [691, 341] width 703 height 429
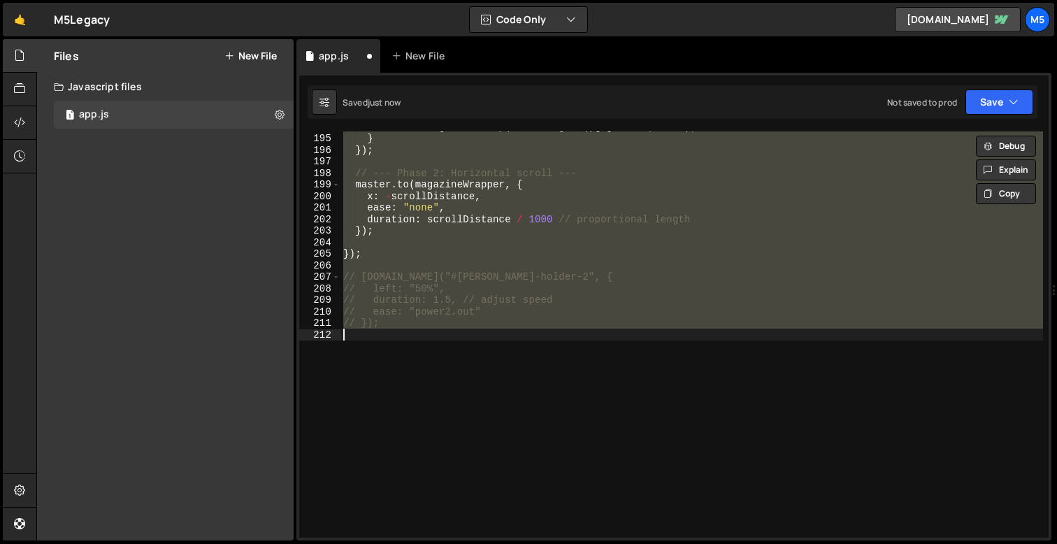
scroll to position [1423, 0]
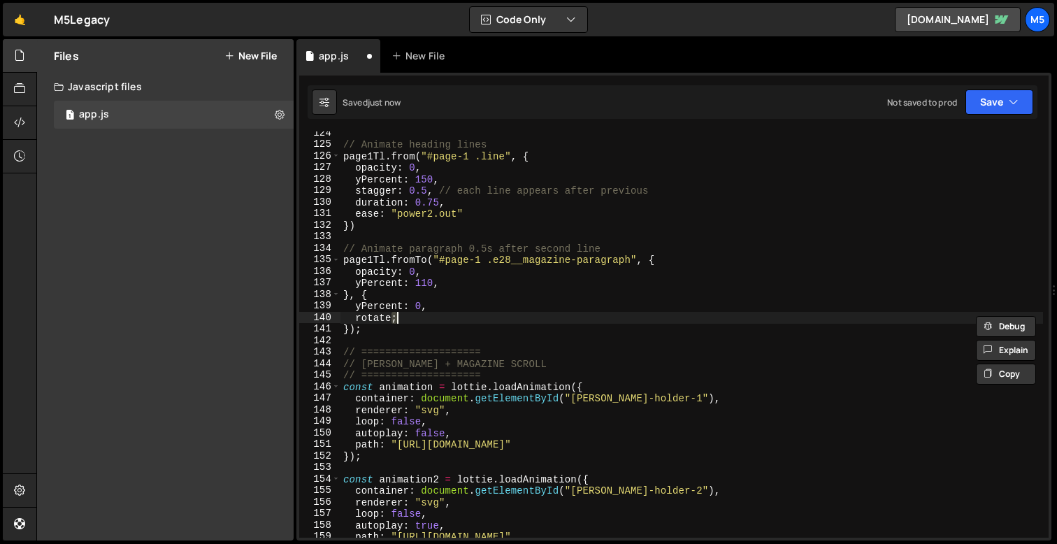
type textarea "roa"
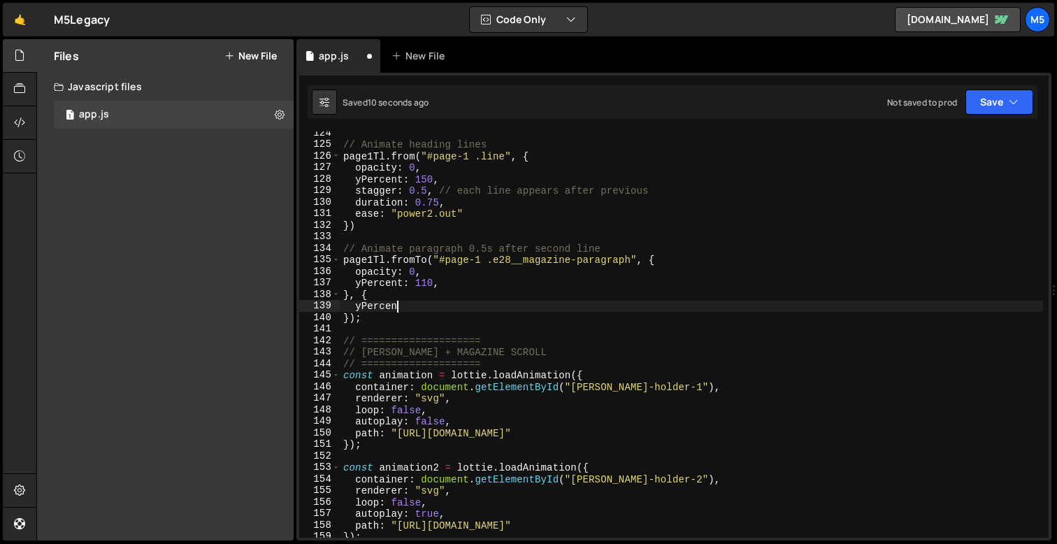
type textarea "yPercent: 10,"
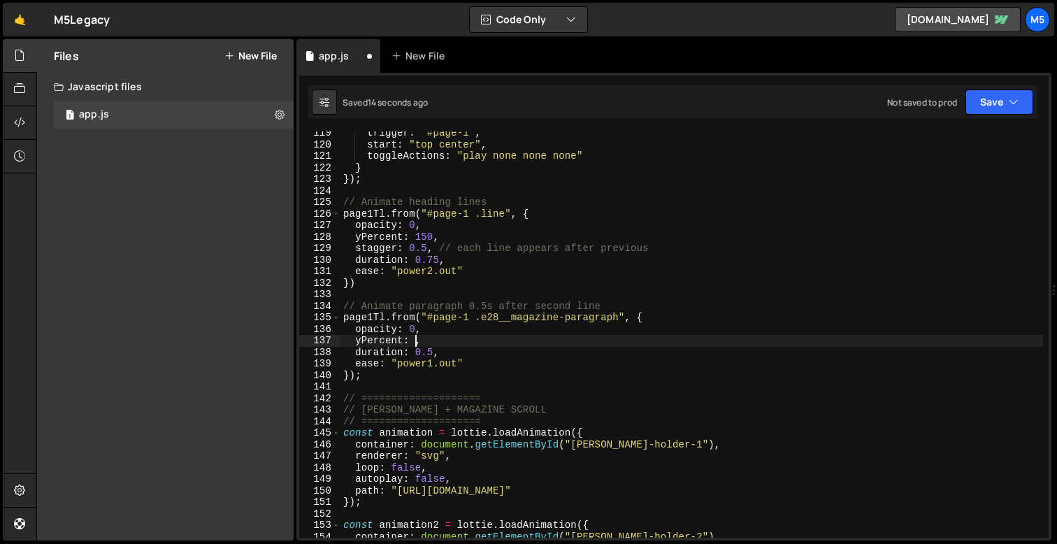
scroll to position [1365, 0]
click at [475, 347] on div "trigger : "#page-1" , start : "top center" , toggleActions : "play none none no…" at bounding box center [691, 341] width 703 height 429
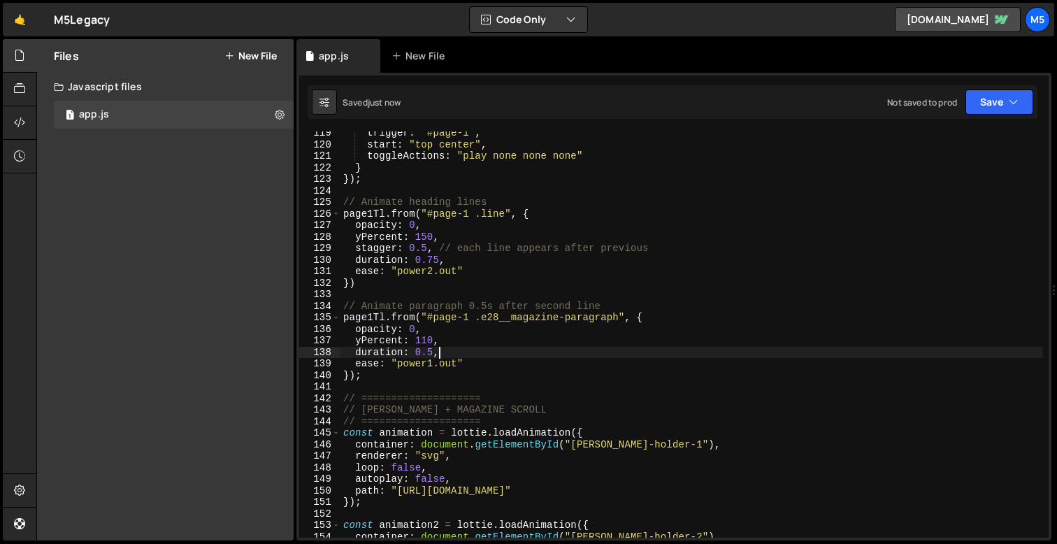
click at [423, 338] on div "trigger : "#page-1" , start : "top center" , toggleActions : "play none none no…" at bounding box center [691, 341] width 703 height 429
type textarea "yPercent: 20,"
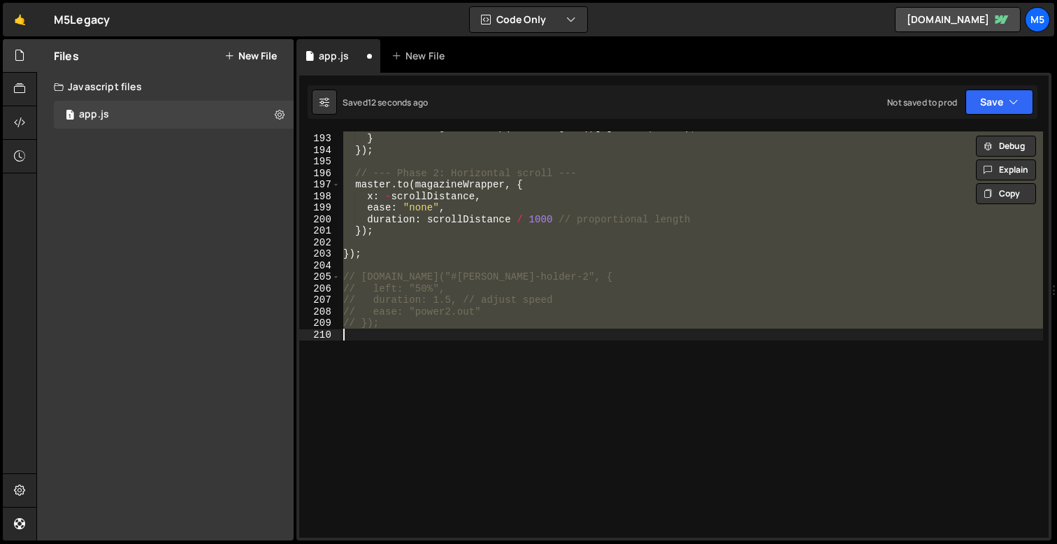
scroll to position [1377, 0]
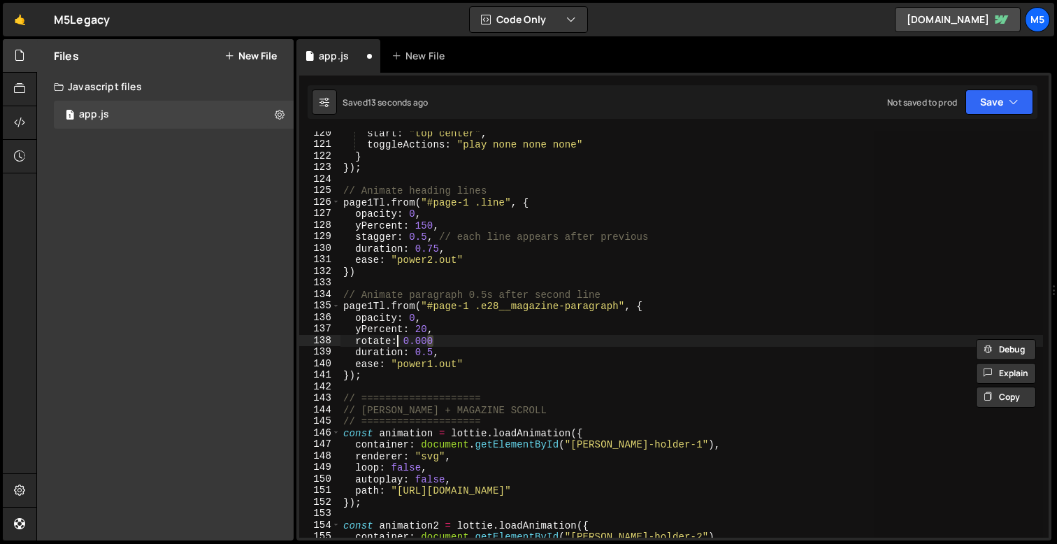
type textarea "0 rotate: 0.00"
drag, startPoint x: 434, startPoint y: 336, endPoint x: 340, endPoint y: 337, distance: 93.7
click at [341, 337] on div "start : "top center" , toggleActions : "play none none none" } }) ; // Animate …" at bounding box center [691, 341] width 703 height 429
type textarea "yPercent: 20,"
